Goal: Complete application form: Complete application form

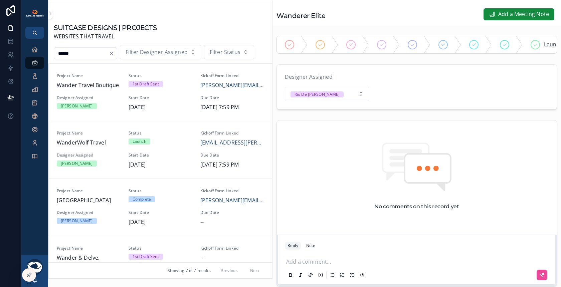
scroll to position [234, 0]
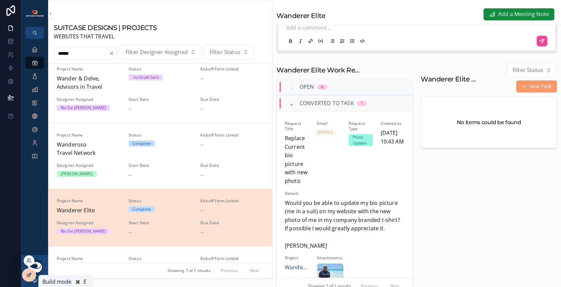
click at [28, 276] on icon at bounding box center [28, 274] width 5 height 5
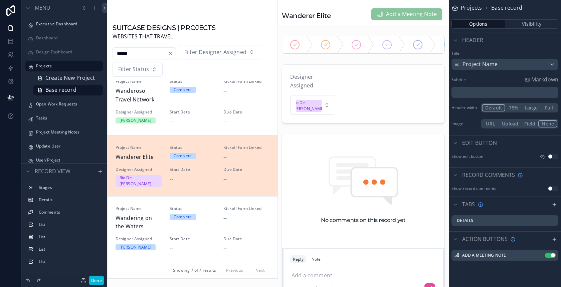
scroll to position [119, 0]
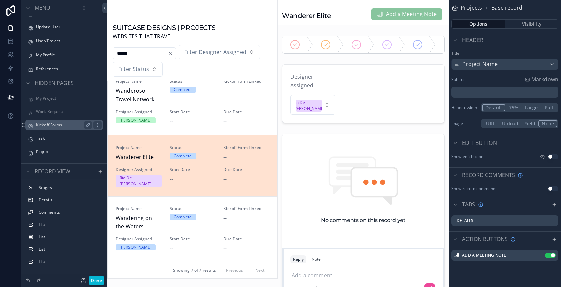
click at [69, 124] on label "Kickoff Forms" at bounding box center [62, 124] width 53 height 5
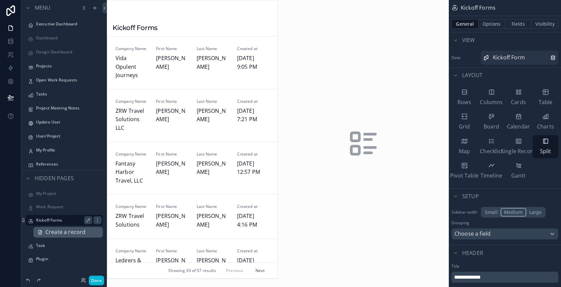
click at [72, 233] on span "Create a record" at bounding box center [65, 232] width 40 height 9
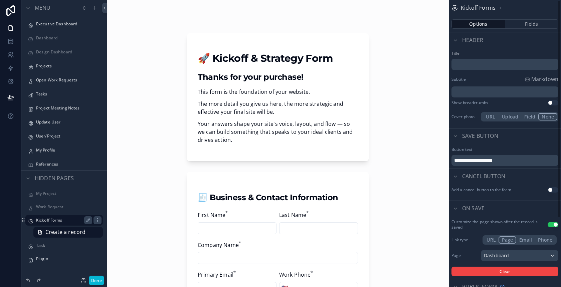
scroll to position [90, 0]
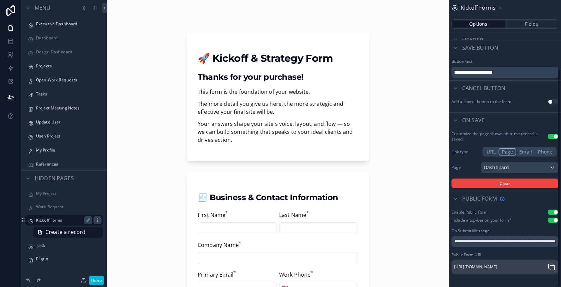
click at [550, 265] on icon "scrollable content" at bounding box center [551, 267] width 8 height 8
click at [8, 31] on link at bounding box center [10, 27] width 21 height 13
click at [66, 24] on label "Executive Dashboard" at bounding box center [62, 23] width 53 height 5
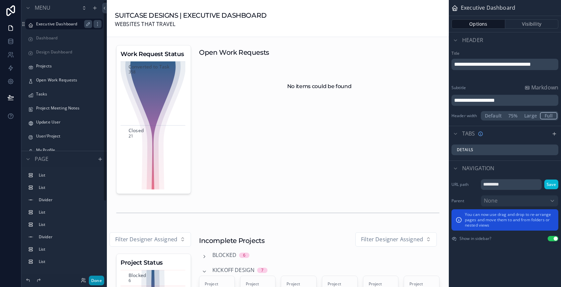
click at [97, 281] on button "Done" at bounding box center [96, 281] width 15 height 10
